Goal: Task Accomplishment & Management: Complete application form

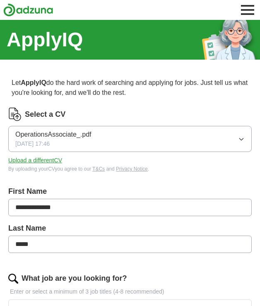
scroll to position [240, 0]
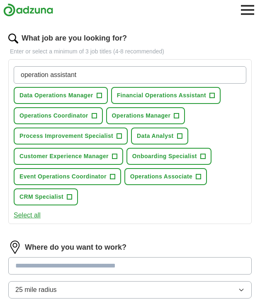
type input "operation assistant"
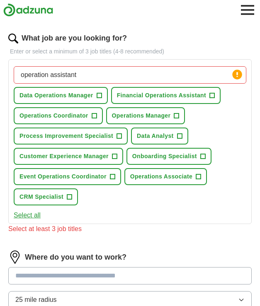
click at [96, 96] on button "Data Operations Manager +" at bounding box center [61, 95] width 94 height 17
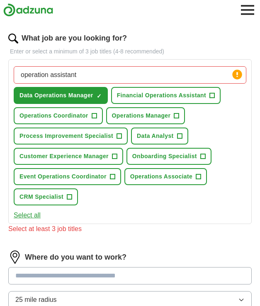
click at [93, 118] on span "+" at bounding box center [93, 116] width 5 height 7
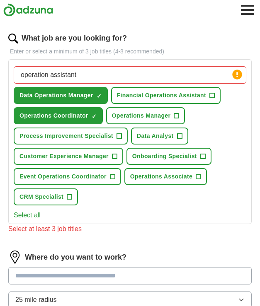
click at [185, 138] on button "Data Analyst +" at bounding box center [159, 136] width 57 height 17
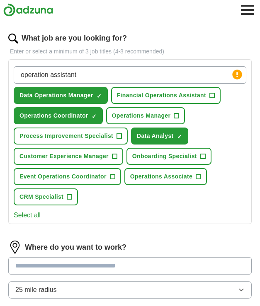
click at [119, 157] on button "Customer Experience Manager +" at bounding box center [68, 156] width 109 height 17
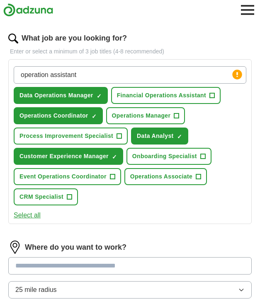
click at [119, 157] on button "Customer Experience Manager ✓ ×" at bounding box center [68, 156] width 109 height 17
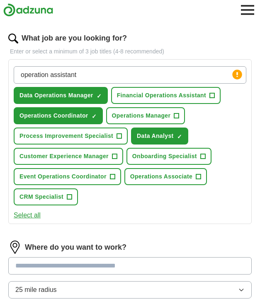
click at [189, 181] on button "Operations Associate +" at bounding box center [165, 176] width 82 height 17
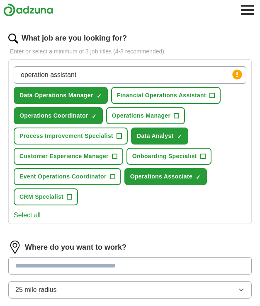
drag, startPoint x: 98, startPoint y: 76, endPoint x: -4, endPoint y: 55, distance: 104.3
click at [0, 55] on html "**********" at bounding box center [130, 173] width 260 height 826
type input "sales and marketing"
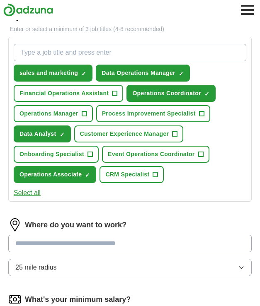
scroll to position [292, 0]
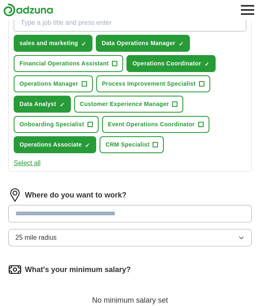
click at [50, 212] on input "text" at bounding box center [129, 213] width 243 height 17
type input "******"
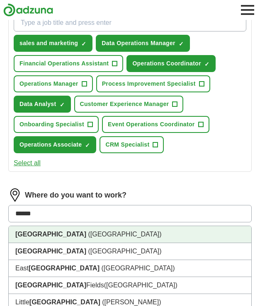
click at [88, 234] on span "([GEOGRAPHIC_DATA])" at bounding box center [124, 234] width 73 height 7
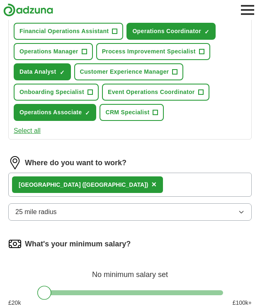
scroll to position [327, 0]
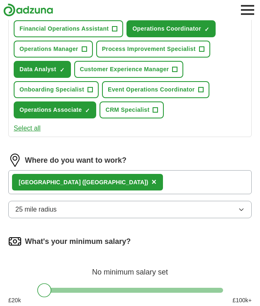
click at [58, 213] on button "25 mile radius" at bounding box center [129, 209] width 243 height 17
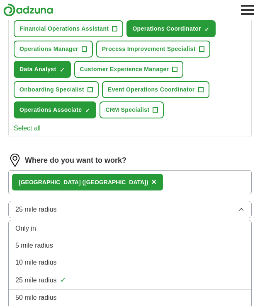
click at [43, 260] on span "10 mile radius" at bounding box center [35, 263] width 41 height 10
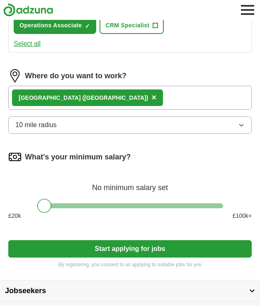
scroll to position [412, 0]
click at [91, 204] on div at bounding box center [129, 205] width 185 height 5
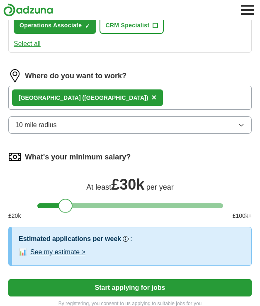
drag, startPoint x: 91, startPoint y: 204, endPoint x: 66, endPoint y: 211, distance: 25.8
click at [66, 211] on div at bounding box center [65, 206] width 14 height 14
drag, startPoint x: 66, startPoint y: 211, endPoint x: -4, endPoint y: 207, distance: 70.0
click at [0, 207] on html "**********" at bounding box center [130, 23] width 260 height 871
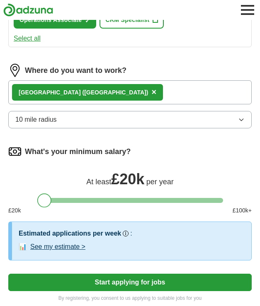
scroll to position [447, 0]
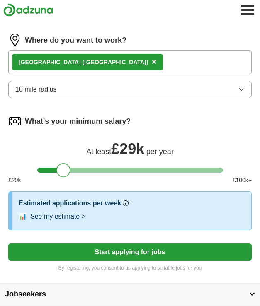
click at [63, 171] on div at bounding box center [129, 170] width 185 height 5
drag, startPoint x: 57, startPoint y: 171, endPoint x: 50, endPoint y: 171, distance: 7.1
click at [57, 171] on div at bounding box center [63, 170] width 14 height 14
drag, startPoint x: 50, startPoint y: 171, endPoint x: 3, endPoint y: 176, distance: 46.6
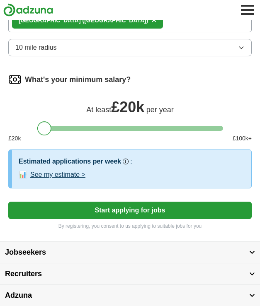
scroll to position [527, 0]
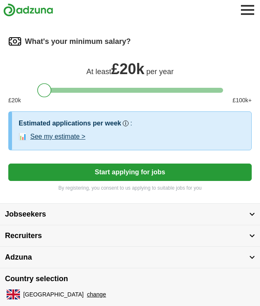
click at [100, 174] on button "Start applying for jobs" at bounding box center [129, 172] width 243 height 17
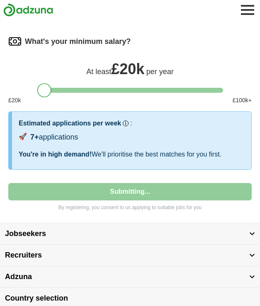
select select "**"
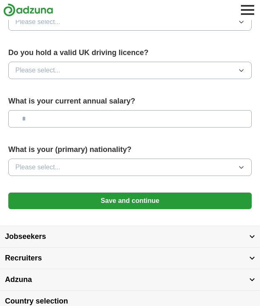
scroll to position [0, 0]
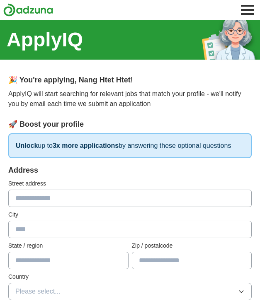
click at [89, 189] on div "Street address" at bounding box center [129, 193] width 243 height 28
